Goal: Navigation & Orientation: Understand site structure

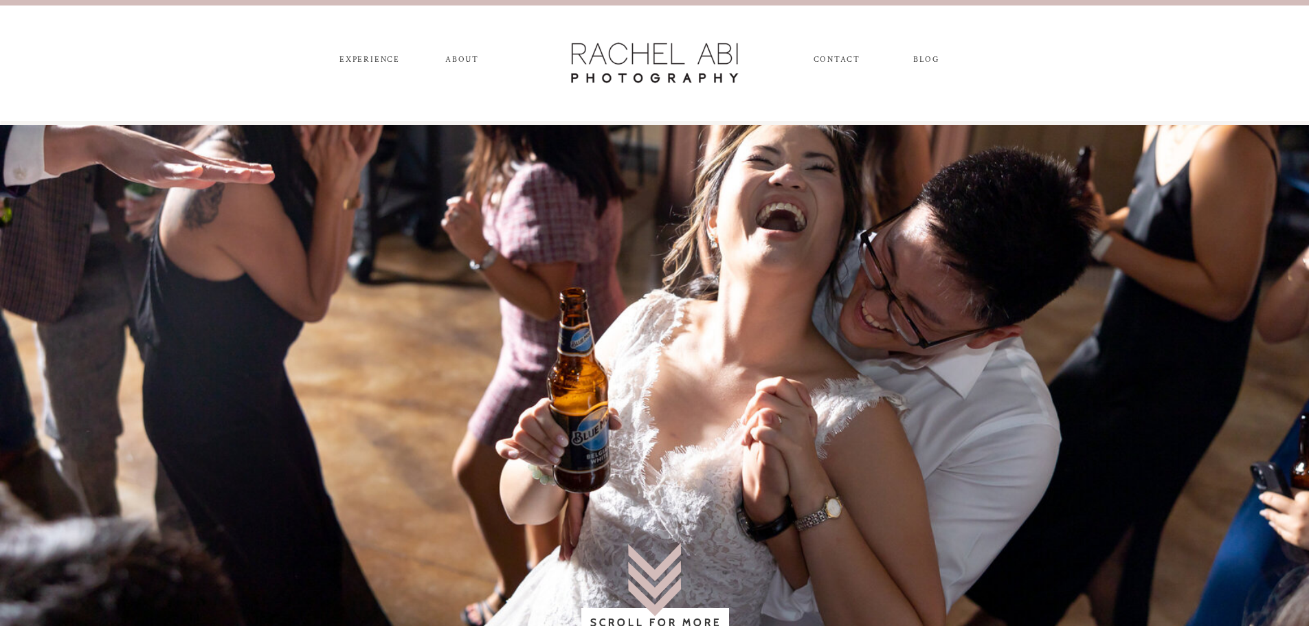
click at [395, 60] on nav "experience" at bounding box center [370, 62] width 72 height 15
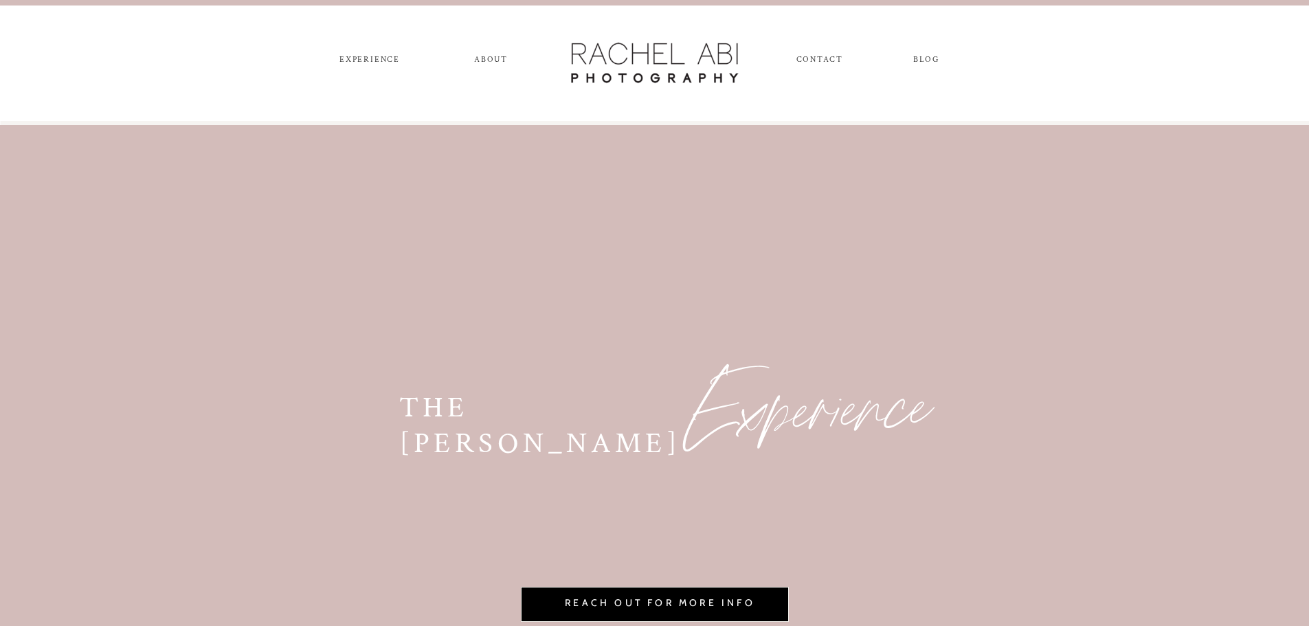
click at [497, 65] on nav "ABOUT" at bounding box center [491, 62] width 38 height 15
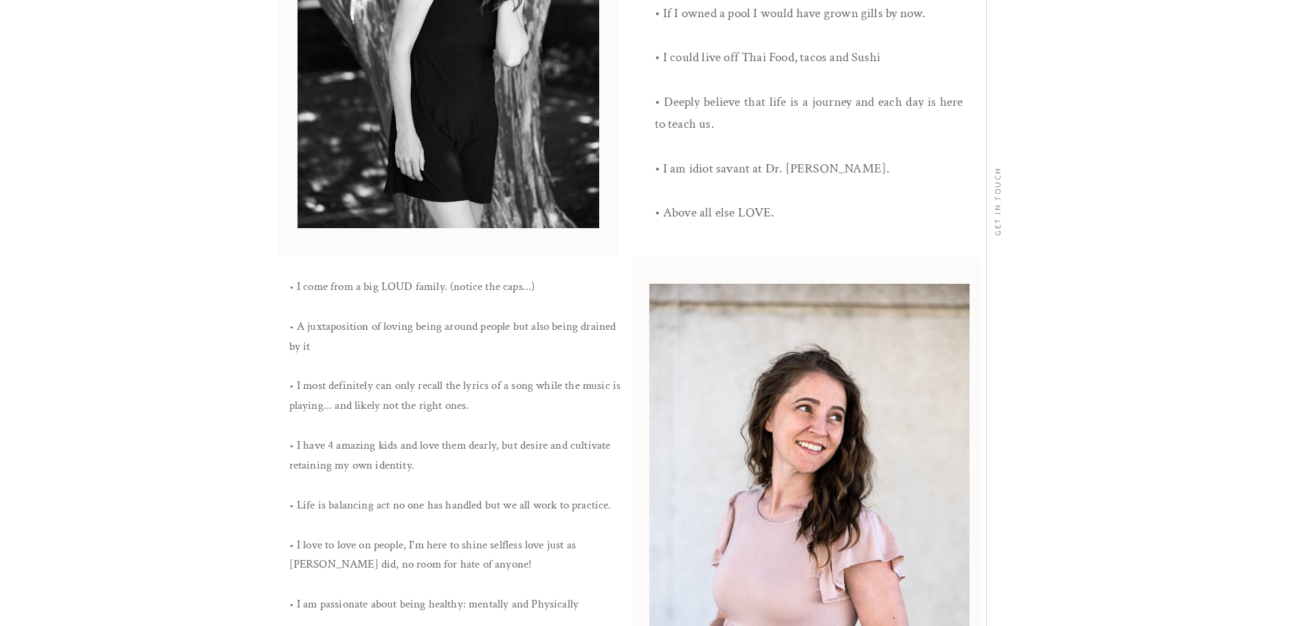
scroll to position [893, 0]
